Goal: Task Accomplishment & Management: Manage account settings

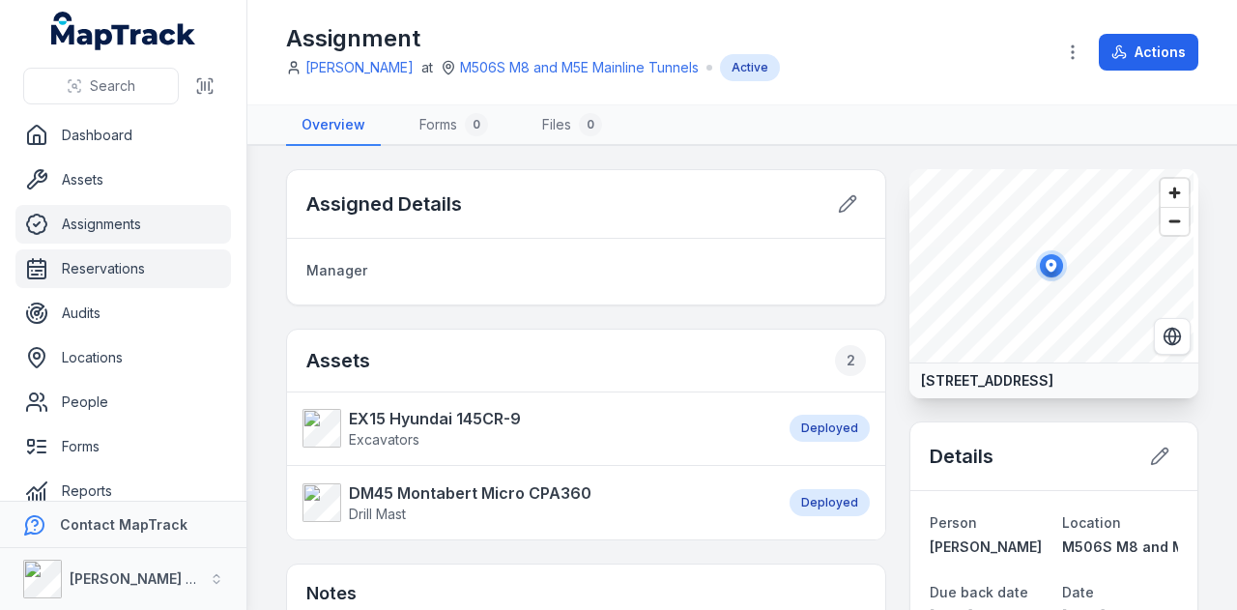
click at [135, 264] on link "Reservations" at bounding box center [123, 268] width 216 height 39
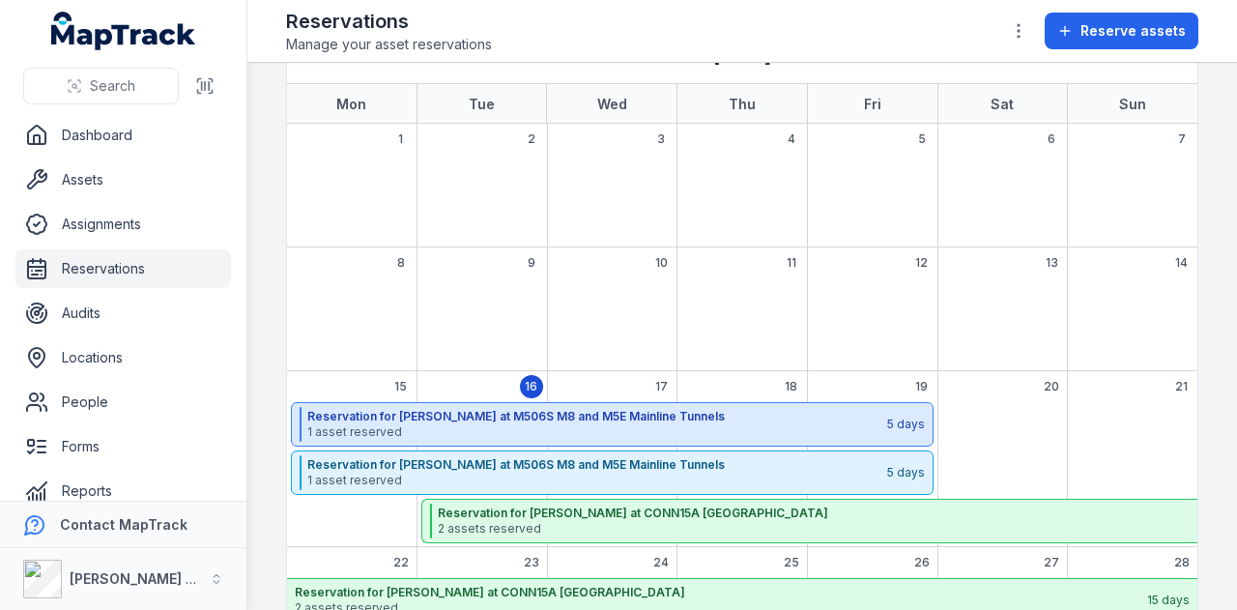
scroll to position [193, 0]
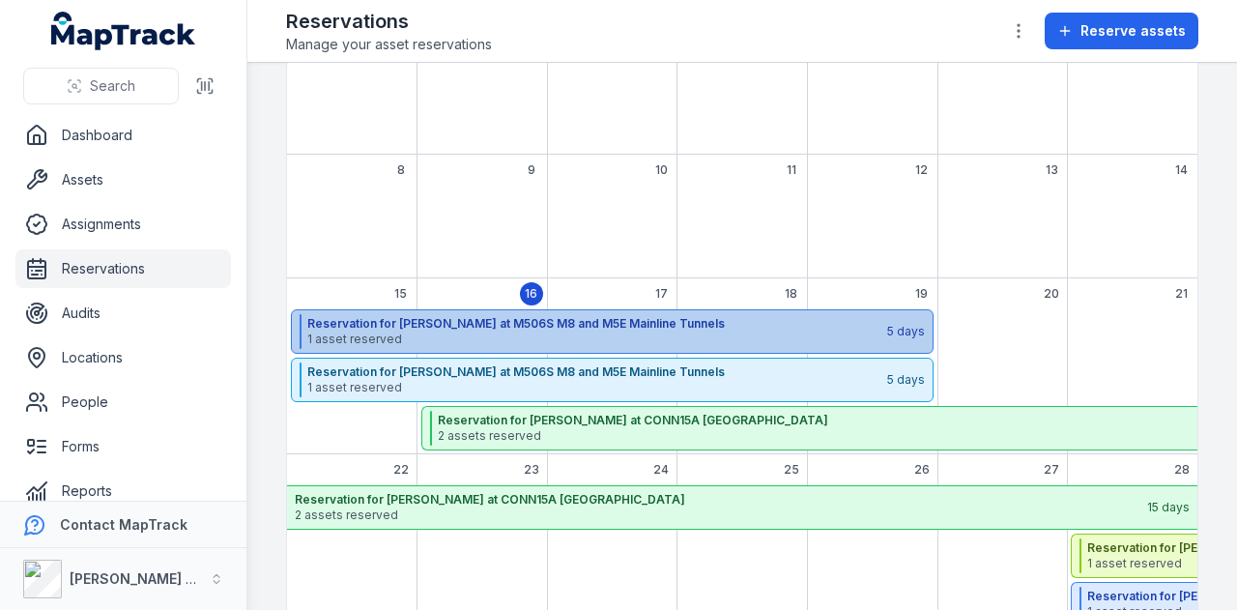
click at [570, 331] on span "1 asset reserved" at bounding box center [596, 338] width 578 height 15
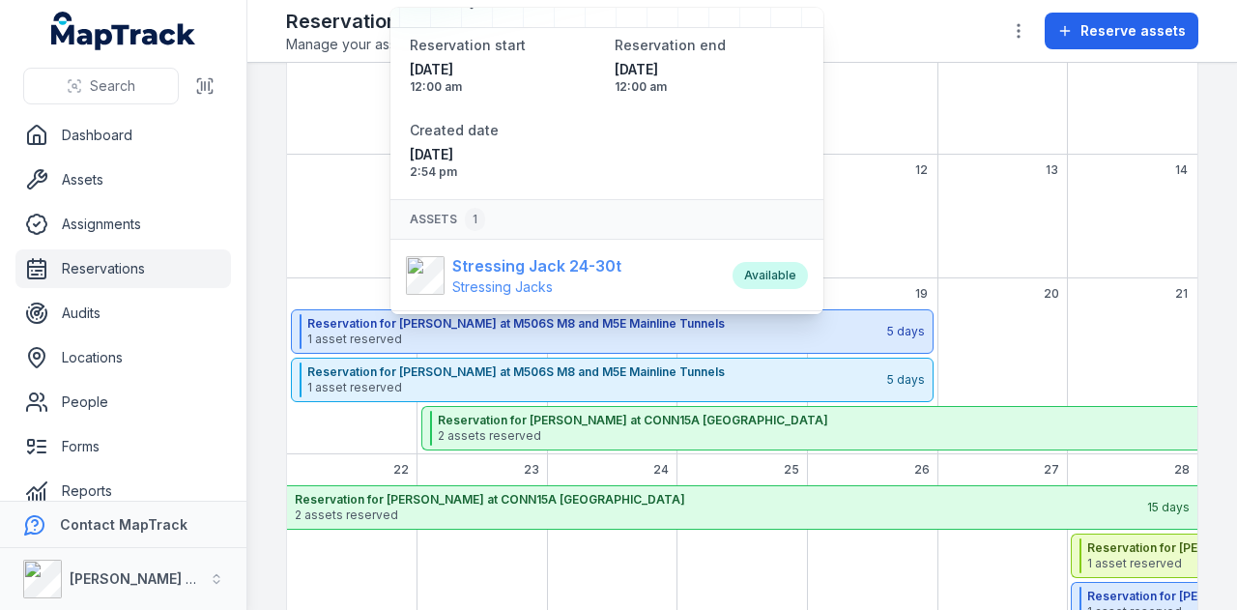
scroll to position [120, 0]
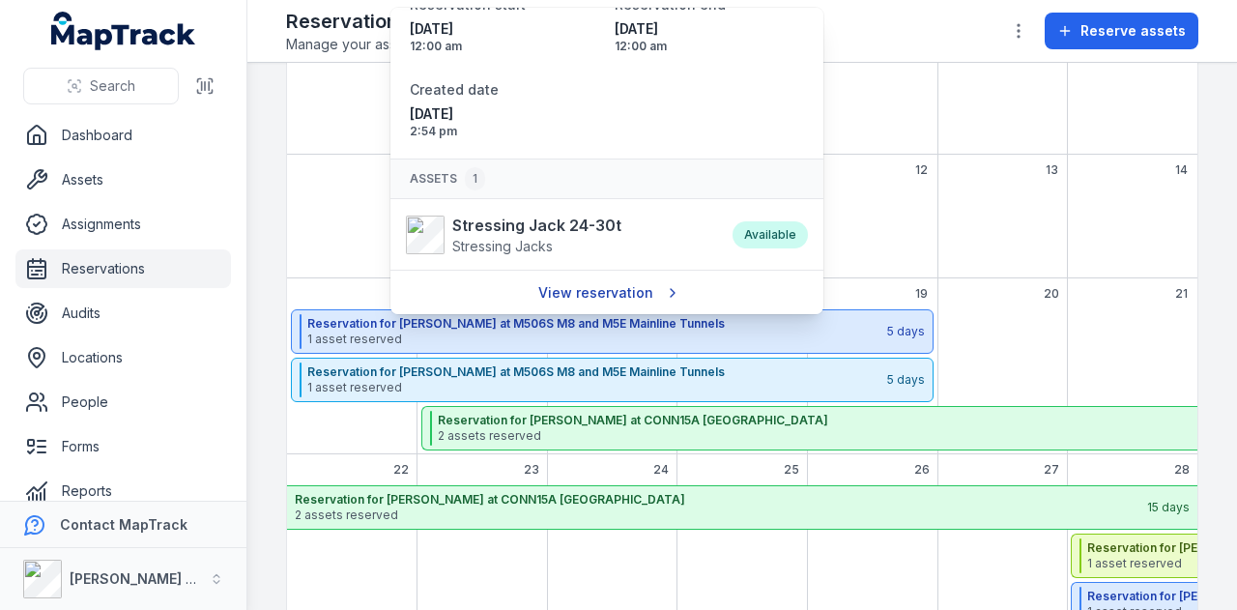
click at [601, 288] on link "View reservation" at bounding box center [607, 292] width 163 height 37
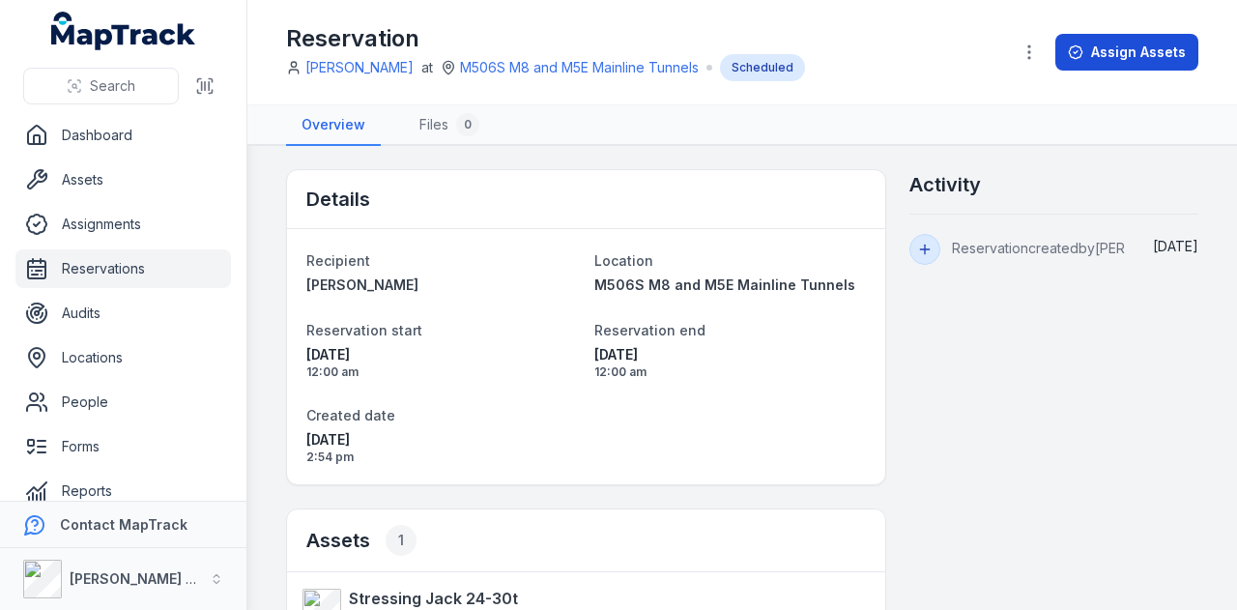
click at [1141, 48] on button "Assign Assets" at bounding box center [1126, 52] width 143 height 37
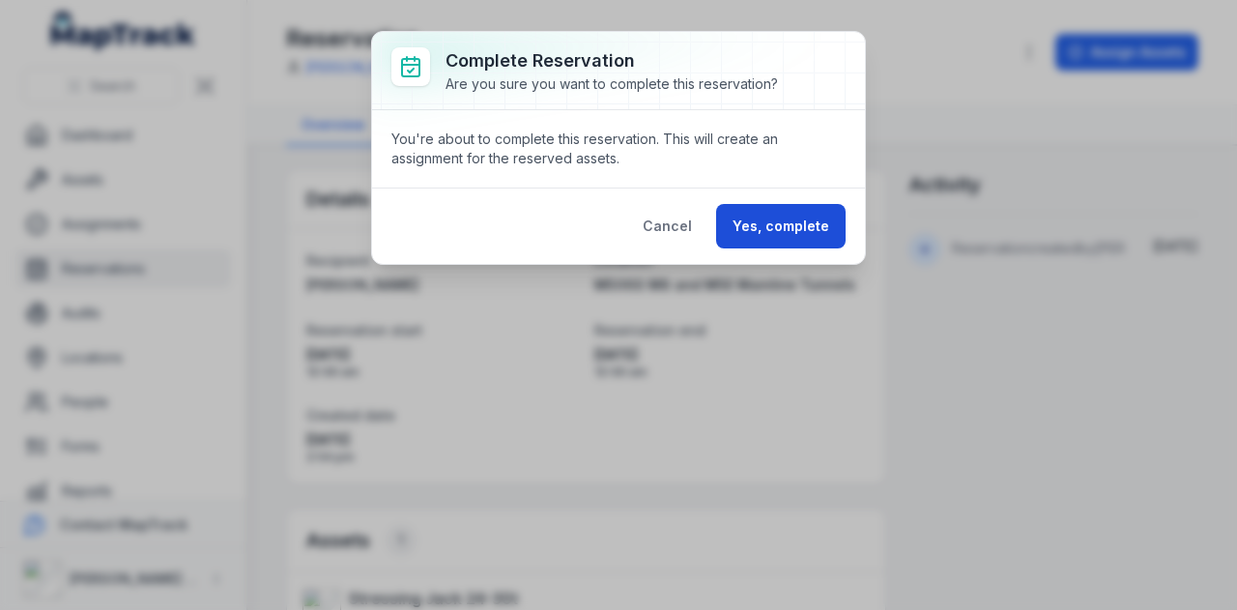
click at [827, 231] on button "Yes, complete" at bounding box center [780, 226] width 129 height 44
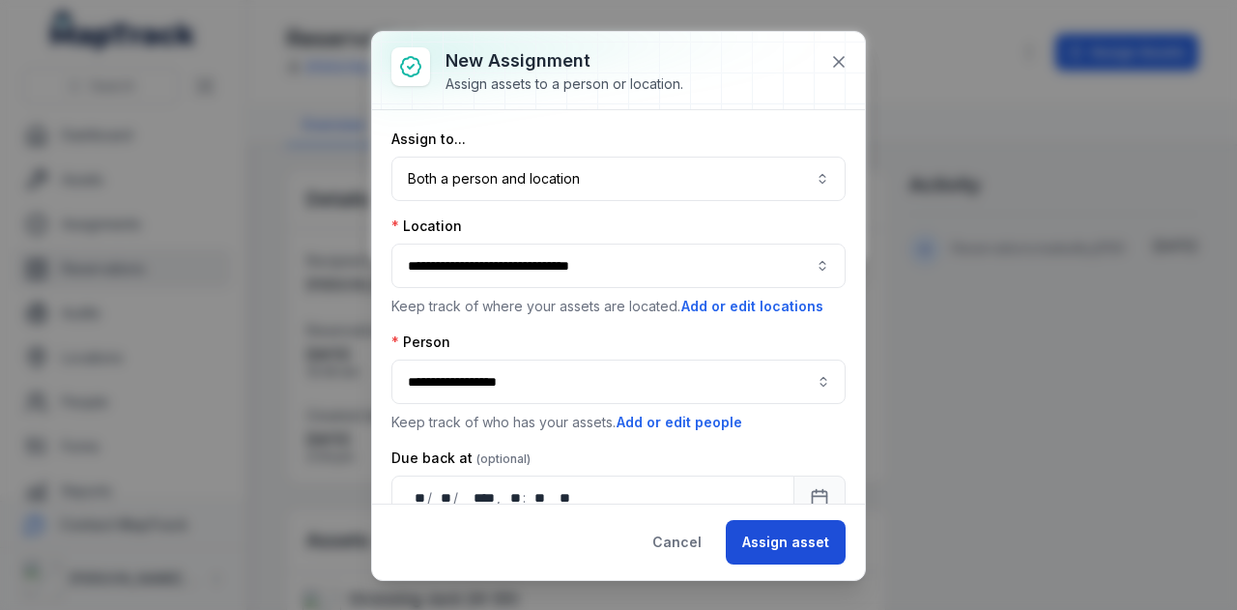
click at [792, 525] on button "Assign asset" at bounding box center [786, 542] width 120 height 44
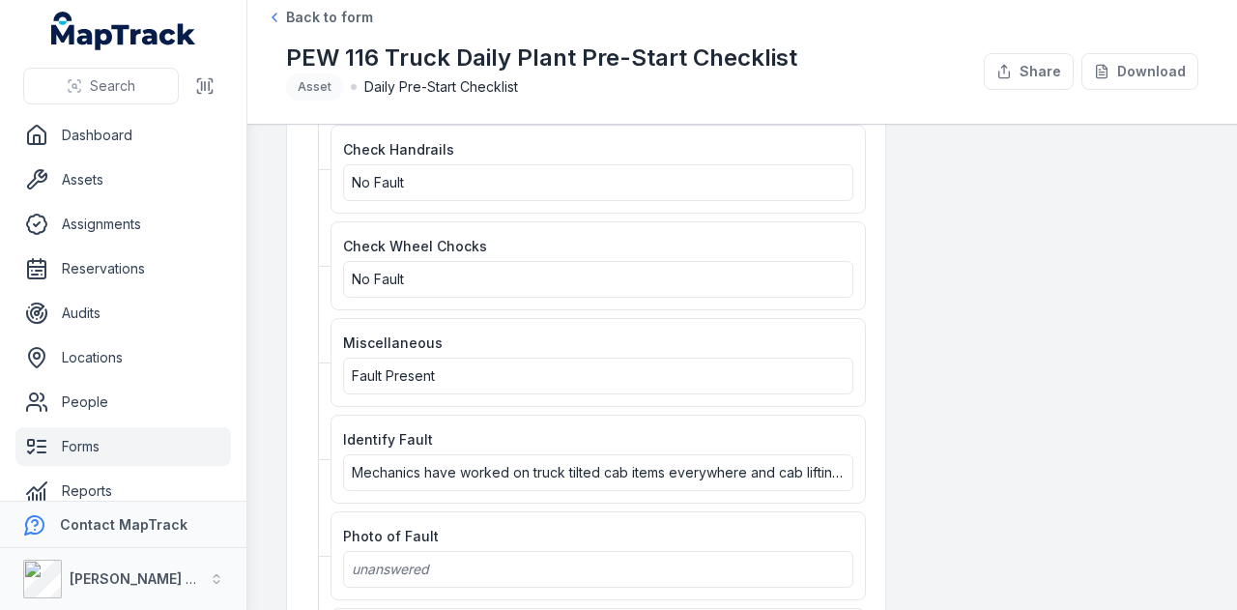
scroll to position [2632, 0]
click at [1133, 73] on button "Download" at bounding box center [1139, 71] width 117 height 37
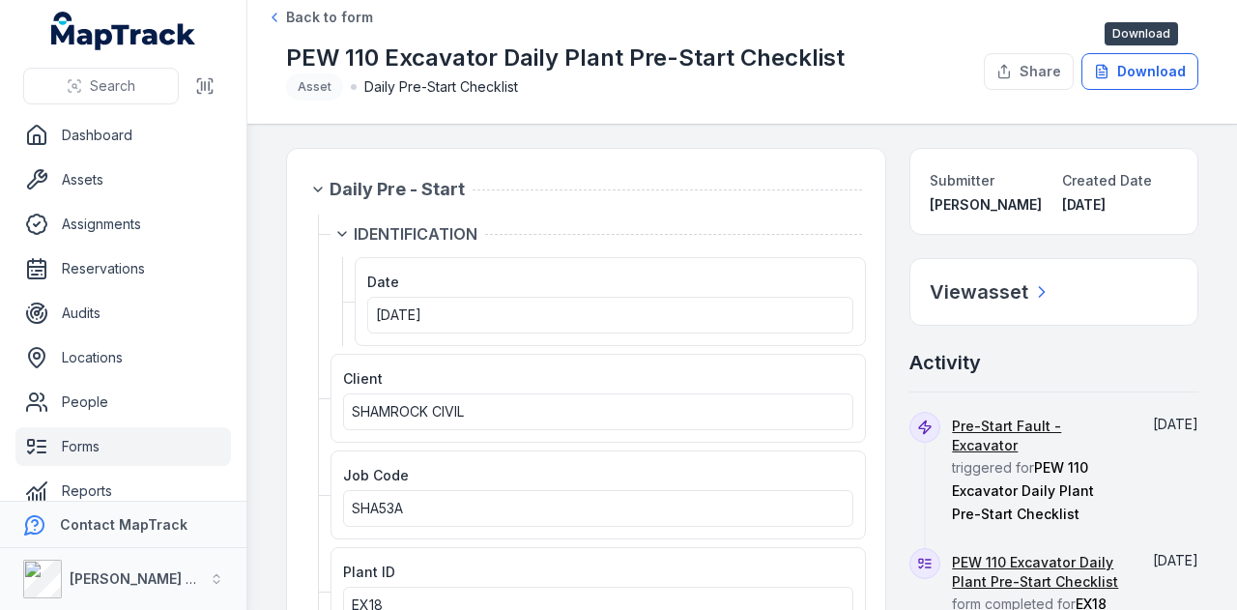
click at [1160, 69] on button "Download" at bounding box center [1139, 71] width 117 height 37
